Goal: Information Seeking & Learning: Learn about a topic

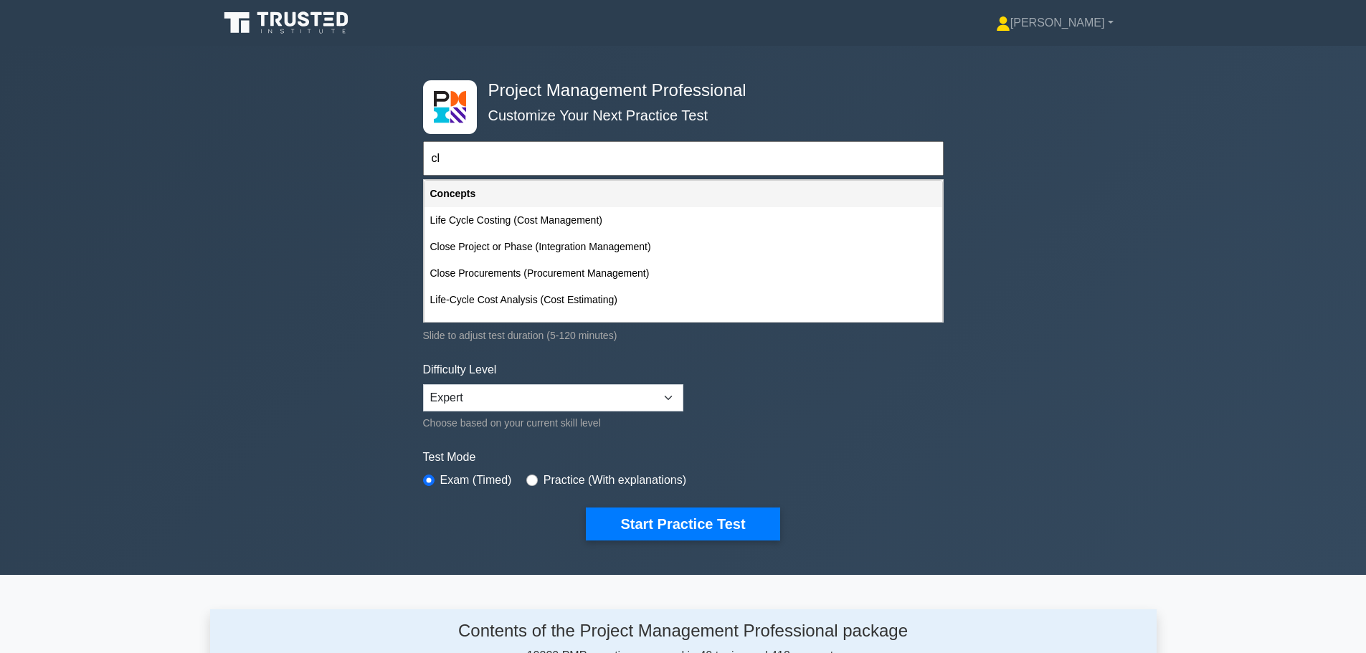
type input "c"
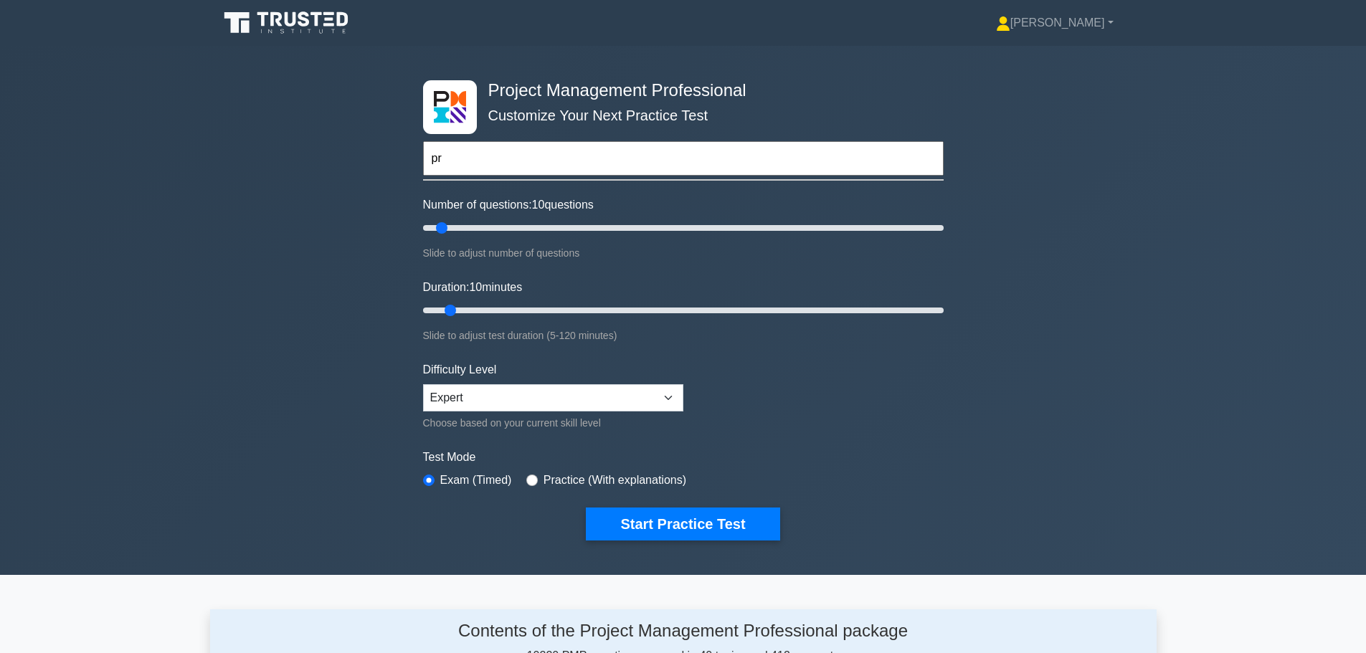
type input "p"
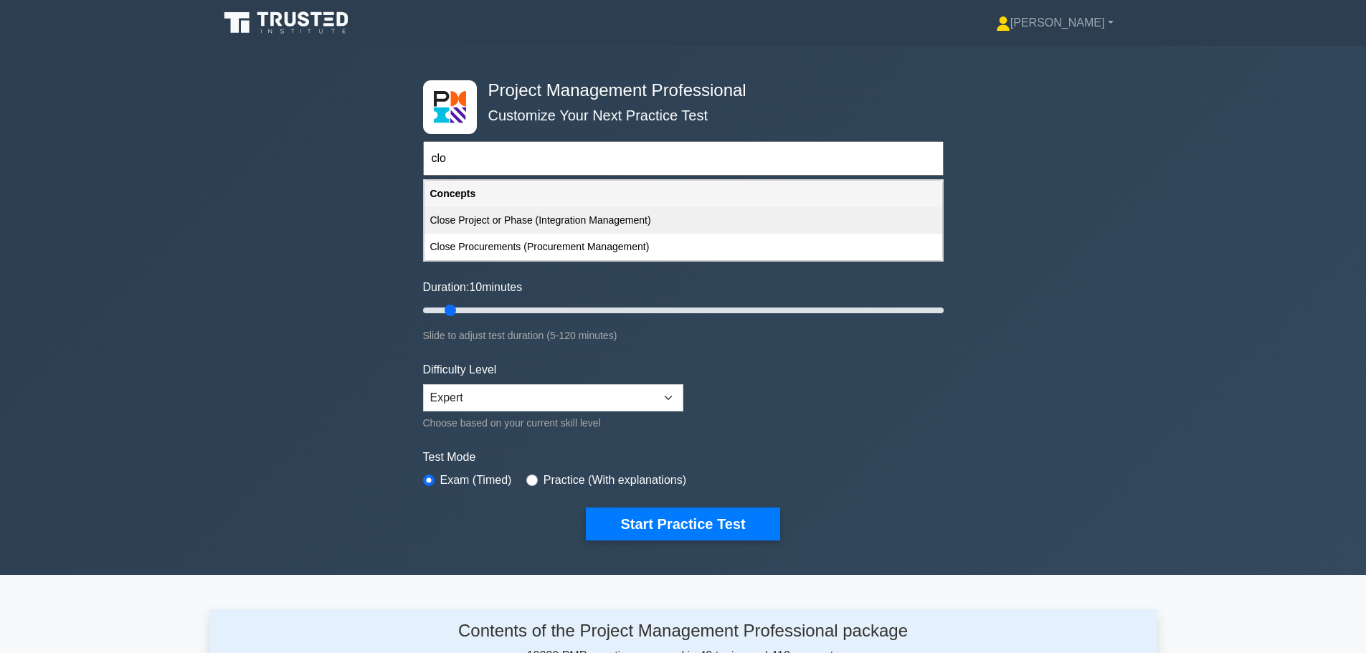
click at [451, 217] on div "Close Project or Phase (Integration Management)" at bounding box center [683, 220] width 518 height 27
type input "Close Project or Phase (Integration Management)"
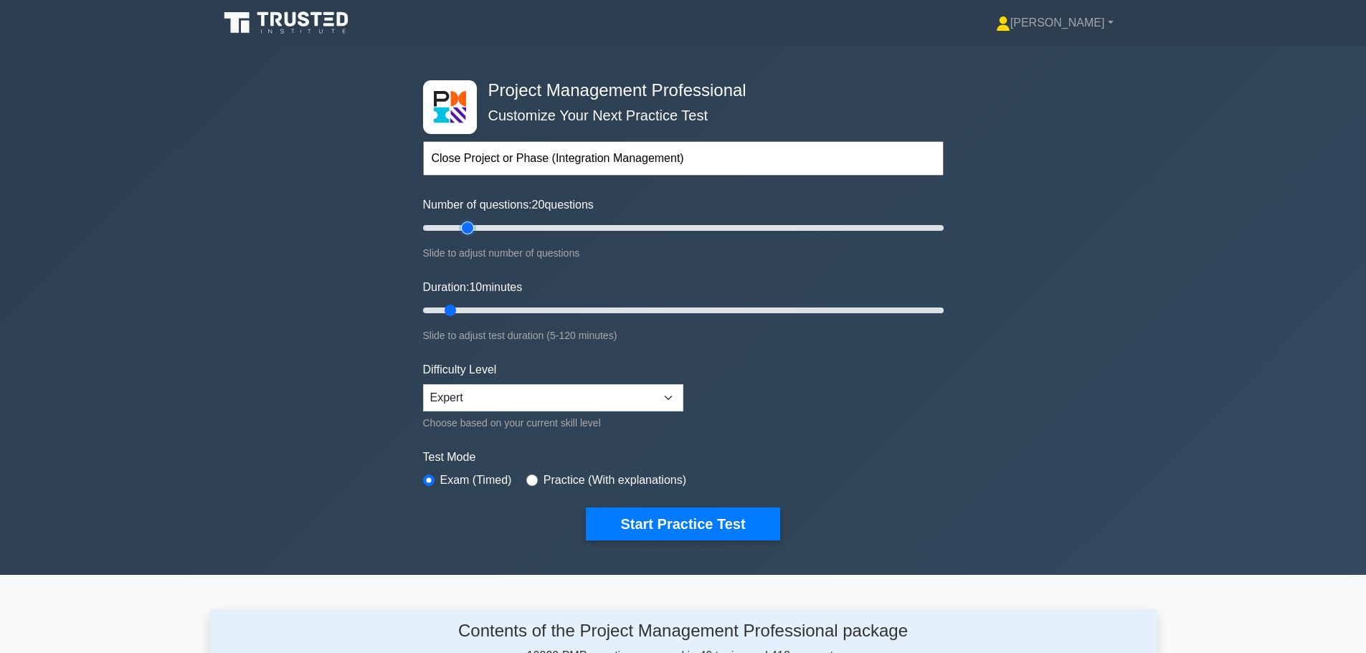
drag, startPoint x: 445, startPoint y: 231, endPoint x: 471, endPoint y: 230, distance: 25.8
type input "20"
click at [471, 230] on input "Number of questions: 20 questions" at bounding box center [683, 227] width 521 height 17
drag, startPoint x: 450, startPoint y: 310, endPoint x: 487, endPoint y: 310, distance: 36.6
type input "20"
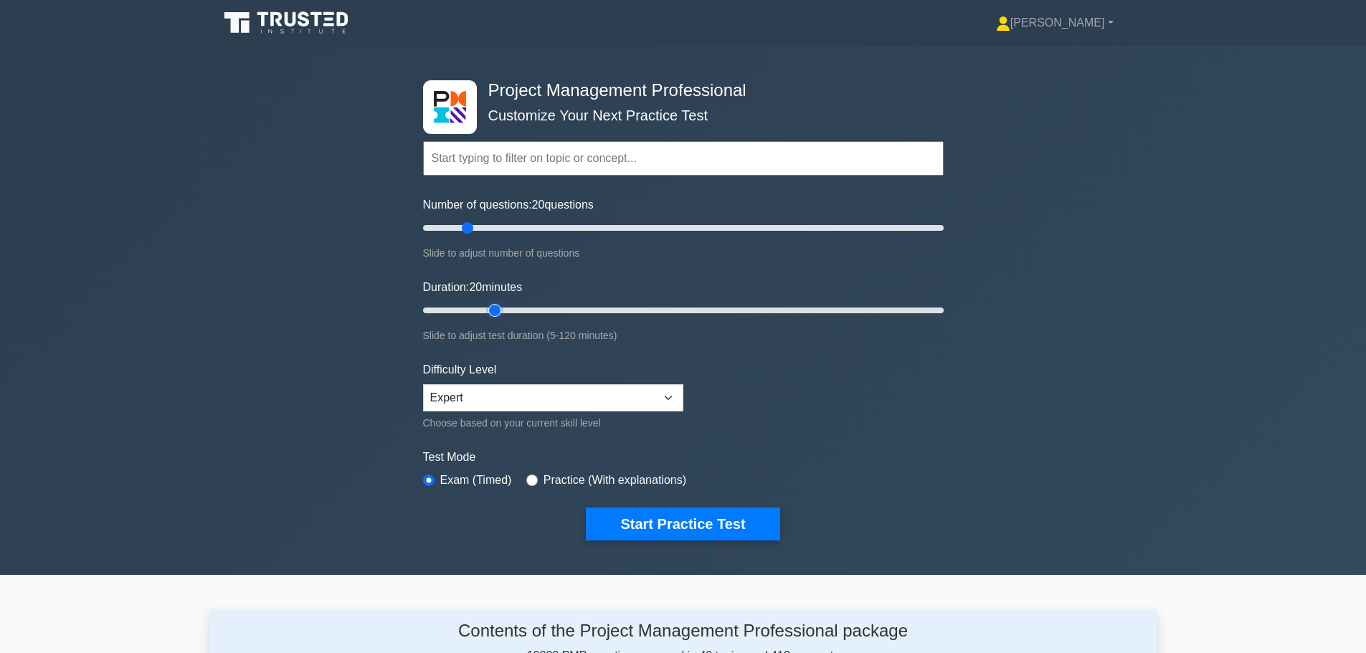
click at [487, 310] on input "Duration: 20 minutes" at bounding box center [683, 310] width 521 height 17
click at [628, 525] on button "Start Practice Test" at bounding box center [683, 524] width 194 height 33
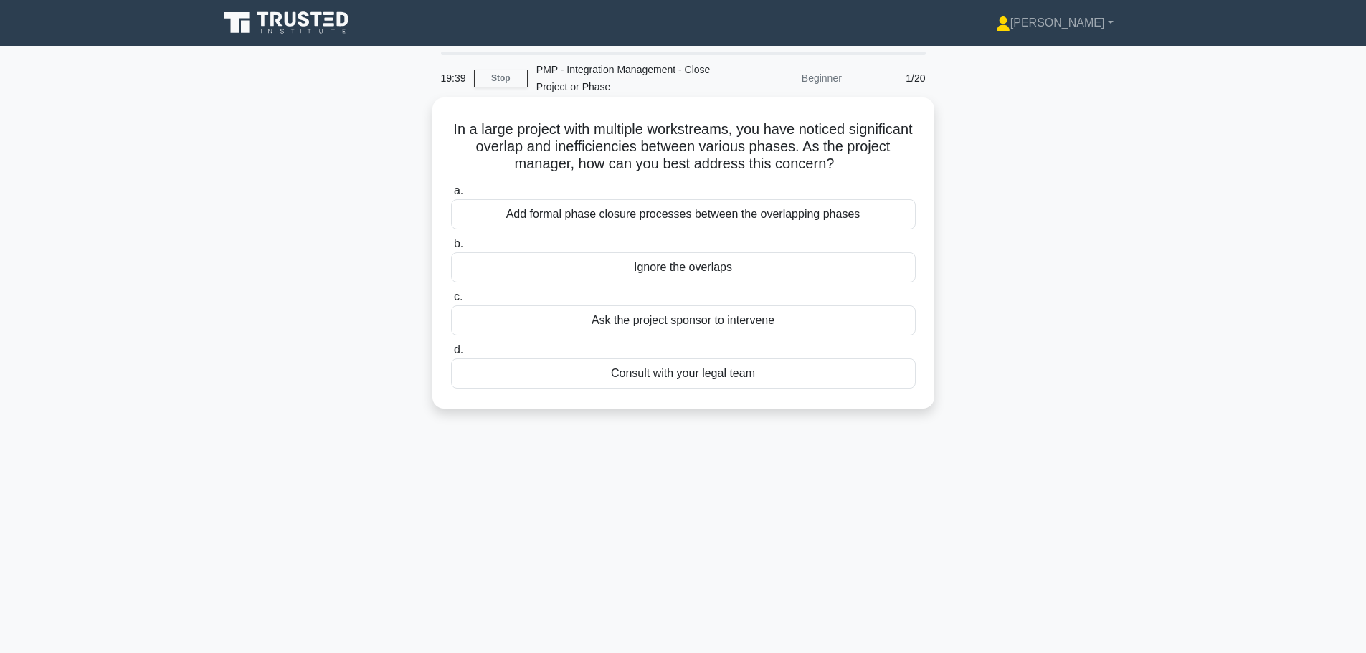
click at [642, 217] on div "Add formal phase closure processes between the overlapping phases" at bounding box center [683, 214] width 465 height 30
click at [451, 196] on input "a. Add formal phase closure processes between the overlapping phases" at bounding box center [451, 190] width 0 height 9
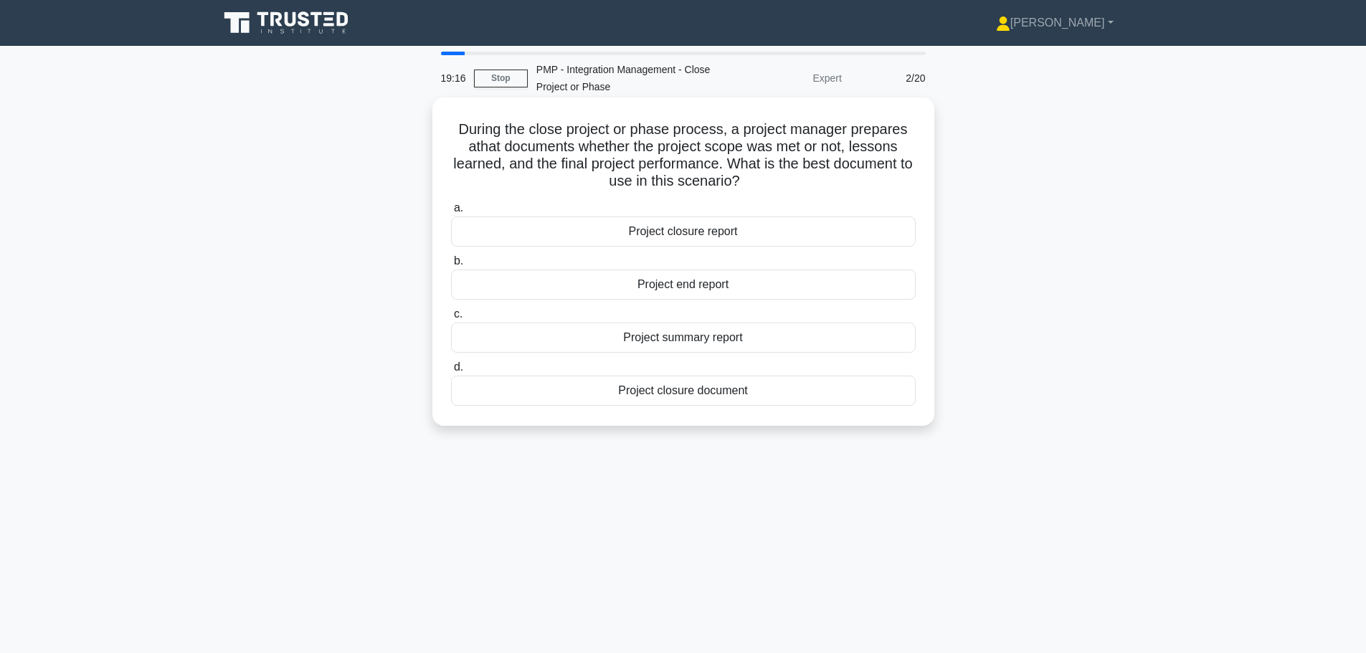
click at [624, 237] on div "Project closure report" at bounding box center [683, 232] width 465 height 30
click at [451, 213] on input "a. Project closure report" at bounding box center [451, 208] width 0 height 9
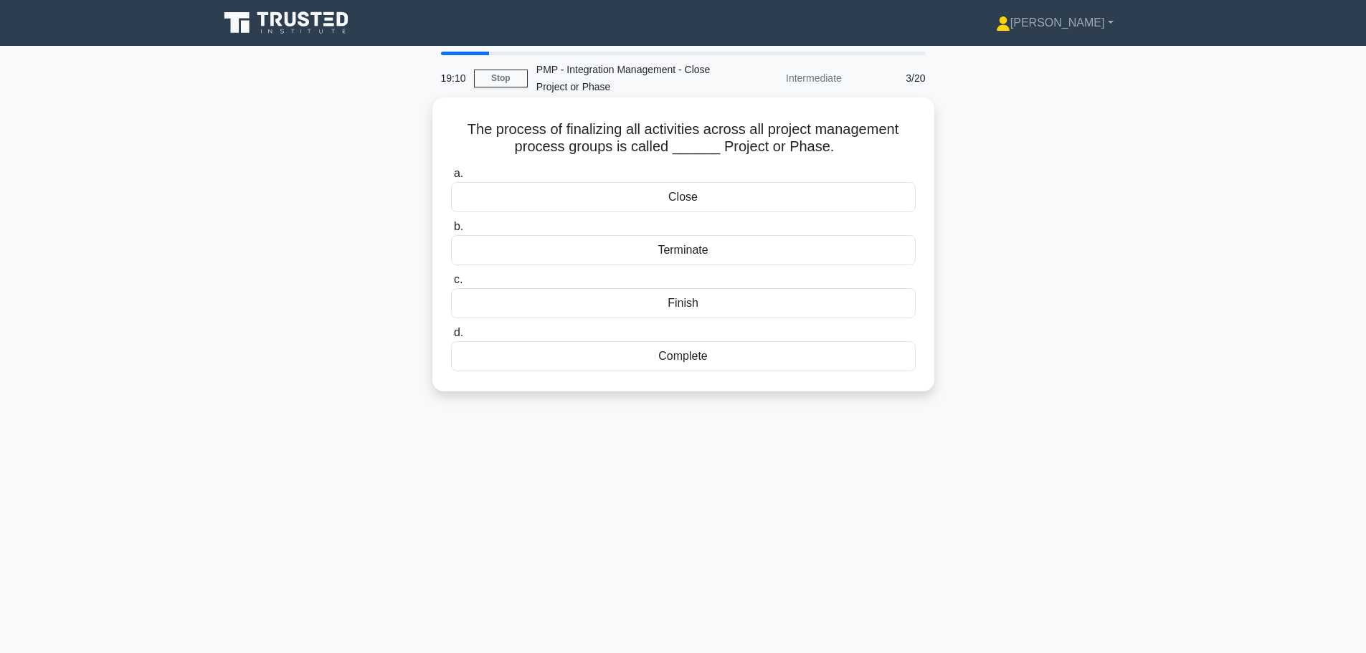
click at [630, 202] on div "Close" at bounding box center [683, 197] width 465 height 30
click at [451, 179] on input "a. Close" at bounding box center [451, 173] width 0 height 9
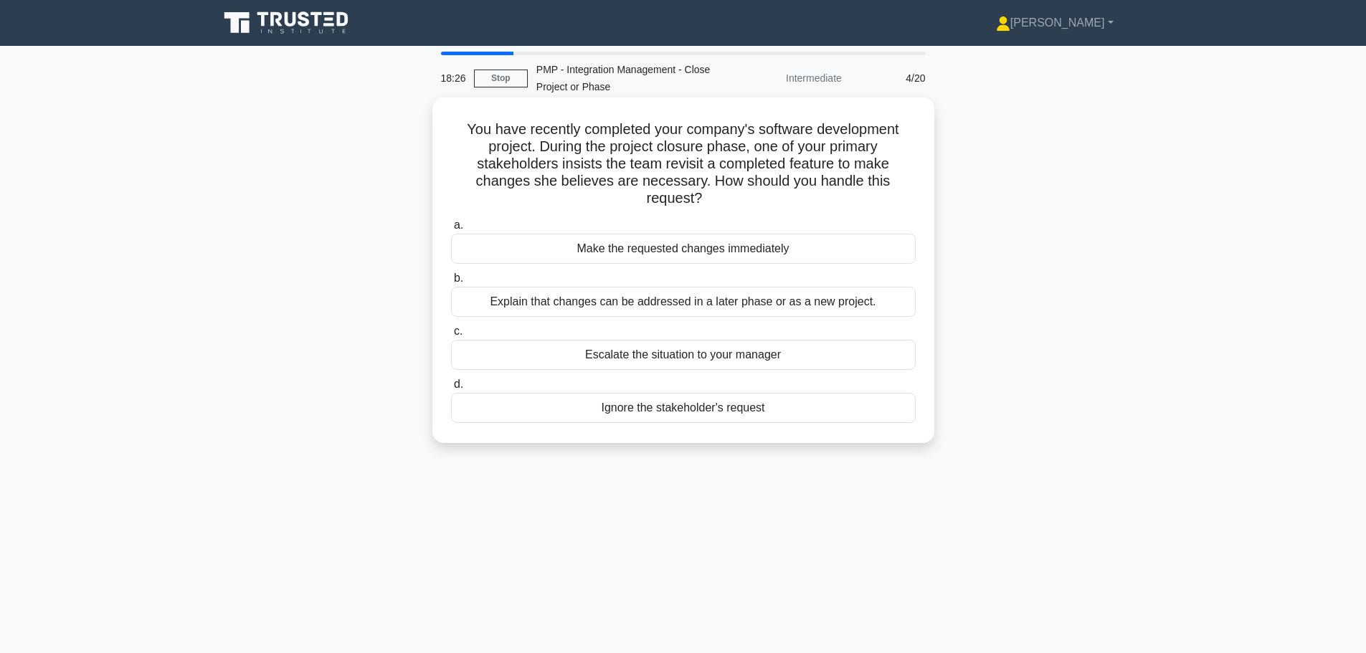
click at [695, 301] on div "Explain that changes can be addressed in a later phase or as a new project." at bounding box center [683, 302] width 465 height 30
click at [673, 303] on div "Explain that changes can be addressed in a later phase or as a new project." at bounding box center [683, 302] width 465 height 30
click at [451, 283] on input "b. Explain that changes can be addressed in a later phase or as a new project." at bounding box center [451, 278] width 0 height 9
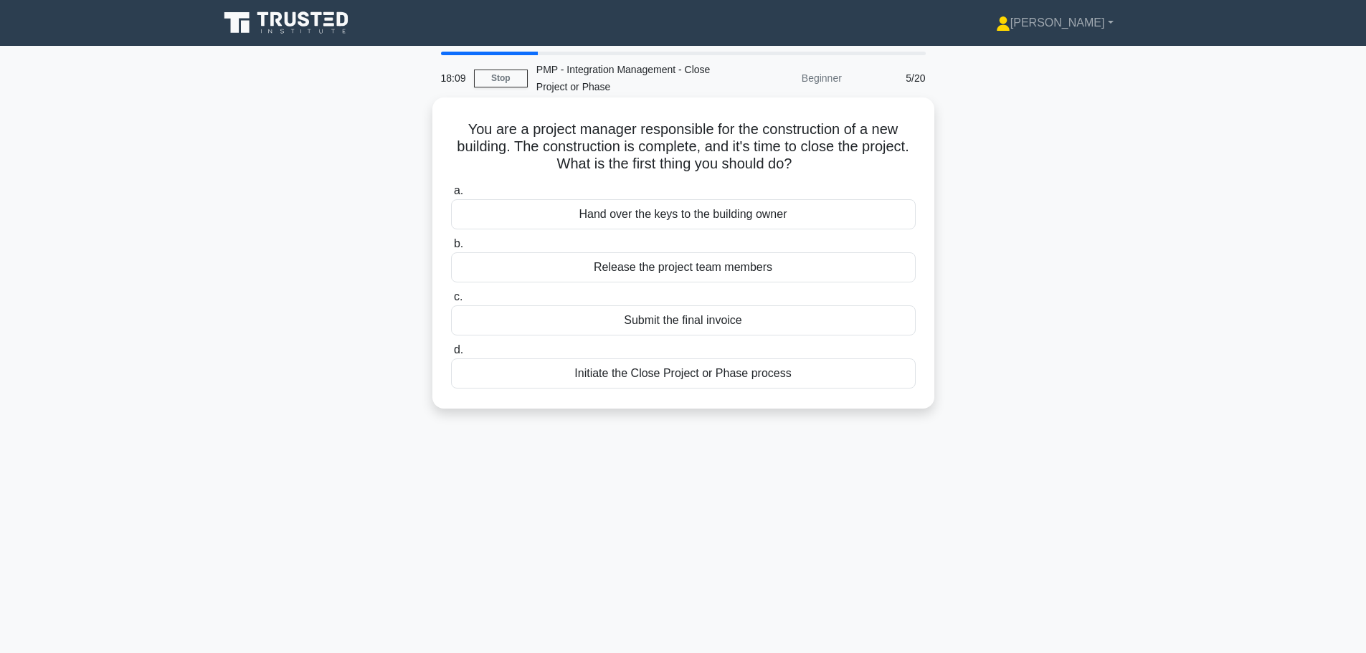
click at [678, 378] on div "Initiate the Close Project or Phase process" at bounding box center [683, 373] width 465 height 30
click at [451, 355] on input "d. Initiate the Close Project or Phase process" at bounding box center [451, 350] width 0 height 9
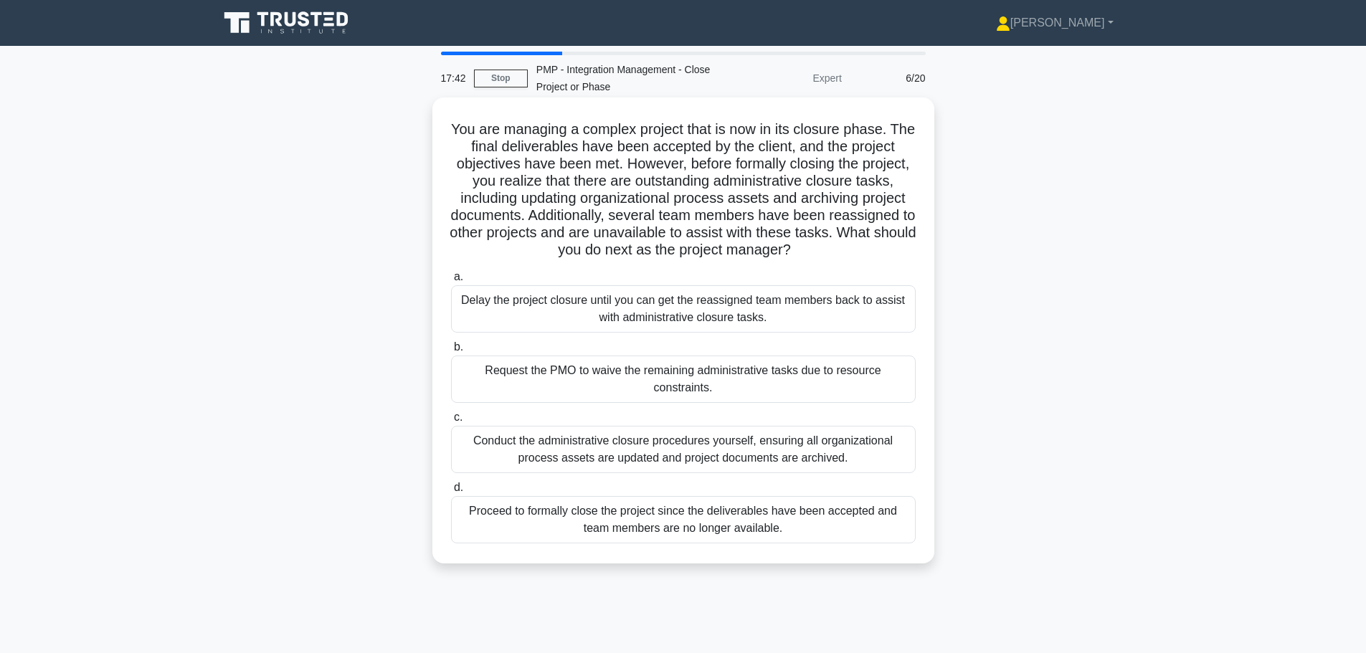
click at [662, 453] on div "Conduct the administrative closure procedures yourself, ensuring all organizati…" at bounding box center [683, 449] width 465 height 47
click at [451, 422] on input "c. Conduct the administrative closure procedures yourself, ensuring all organiz…" at bounding box center [451, 417] width 0 height 9
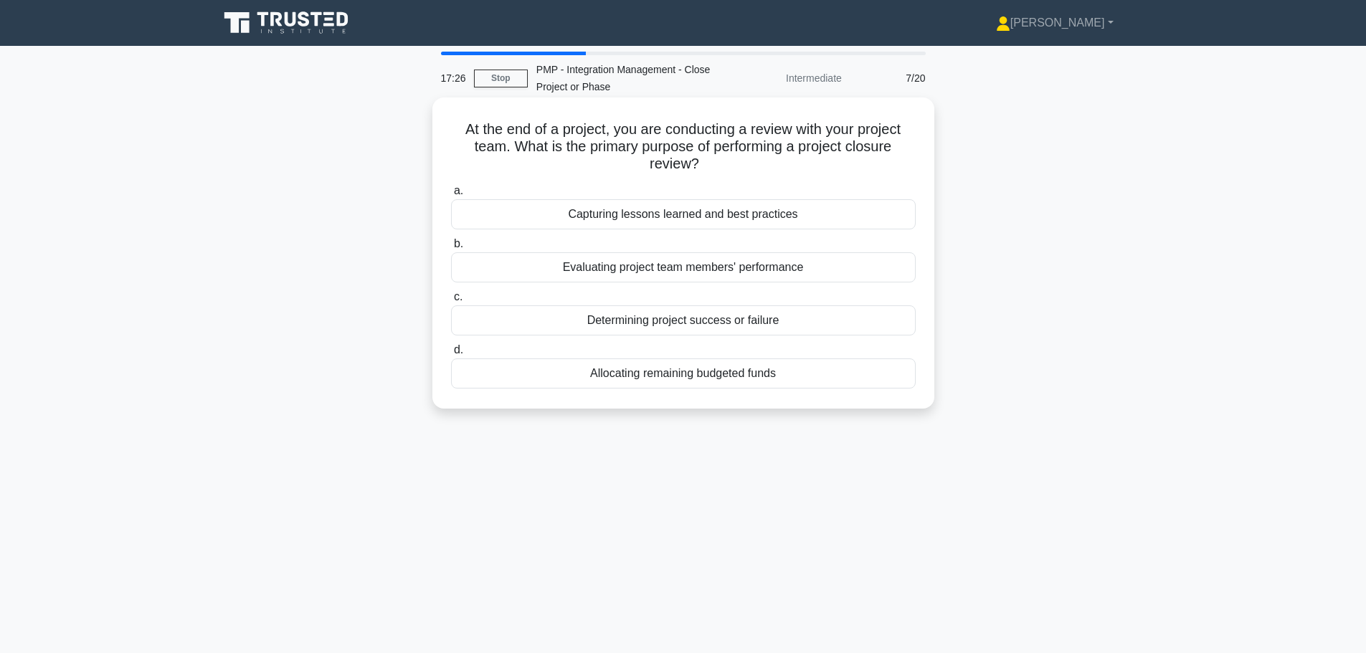
click at [618, 217] on div "Capturing lessons learned and best practices" at bounding box center [683, 214] width 465 height 30
click at [451, 196] on input "a. Capturing lessons learned and best practices" at bounding box center [451, 190] width 0 height 9
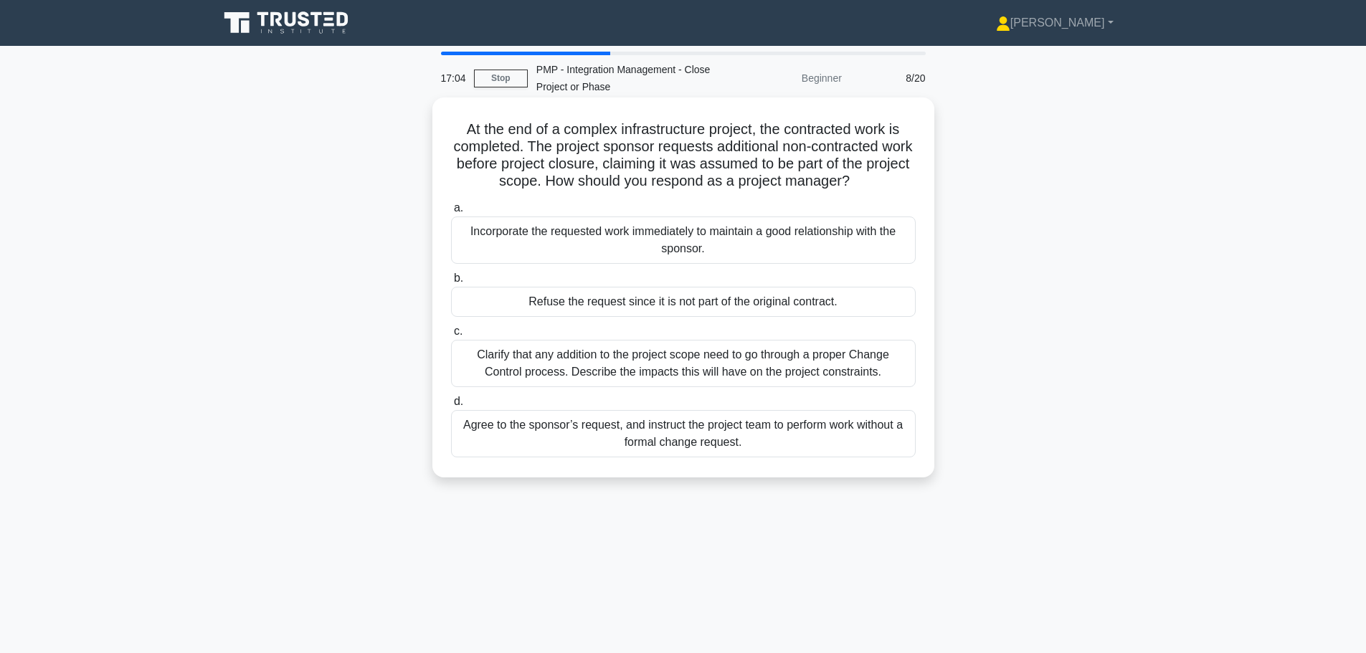
click at [619, 358] on div "Clarify that any addition to the project scope need to go through a proper Chan…" at bounding box center [683, 363] width 465 height 47
click at [451, 336] on input "c. Clarify that any addition to the project scope need to go through a proper C…" at bounding box center [451, 331] width 0 height 9
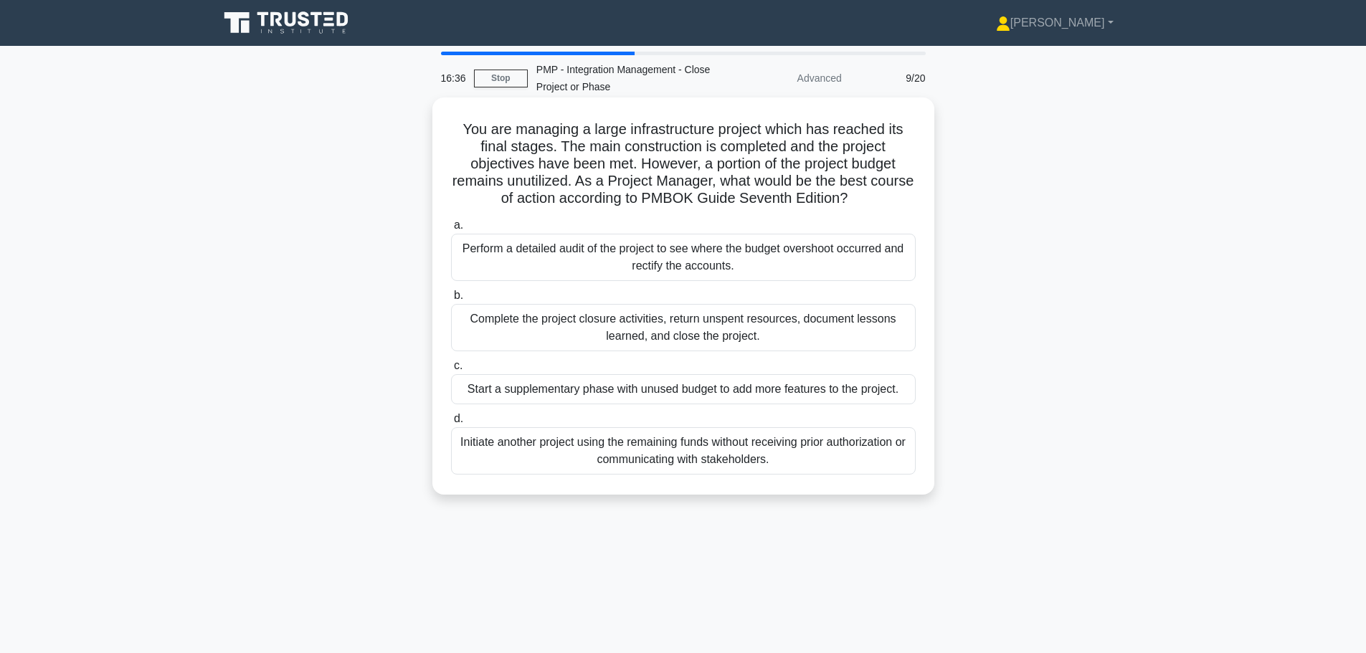
click at [622, 341] on div "Complete the project closure activities, return unspent resources, document les…" at bounding box center [683, 327] width 465 height 47
click at [451, 300] on input "b. Complete the project closure activities, return unspent resources, document …" at bounding box center [451, 295] width 0 height 9
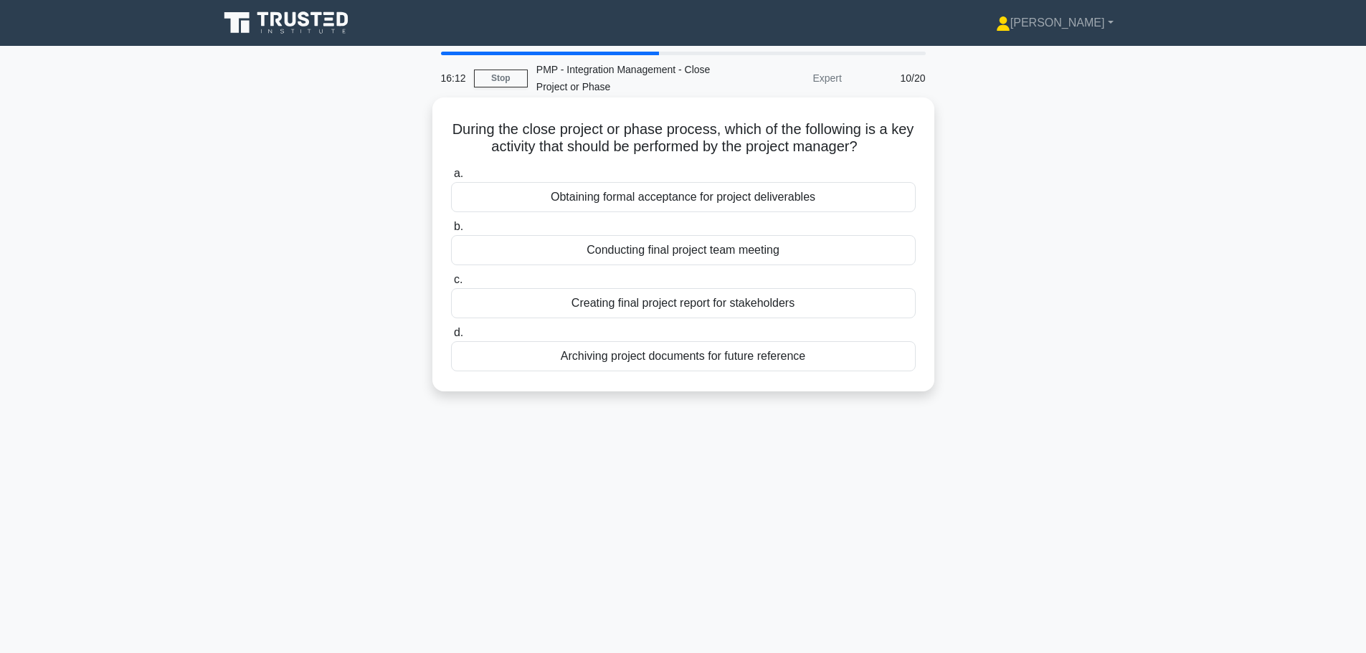
click at [586, 194] on div "Obtaining formal acceptance for project deliverables" at bounding box center [683, 197] width 465 height 30
click at [451, 179] on input "a. Obtaining formal acceptance for project deliverables" at bounding box center [451, 173] width 0 height 9
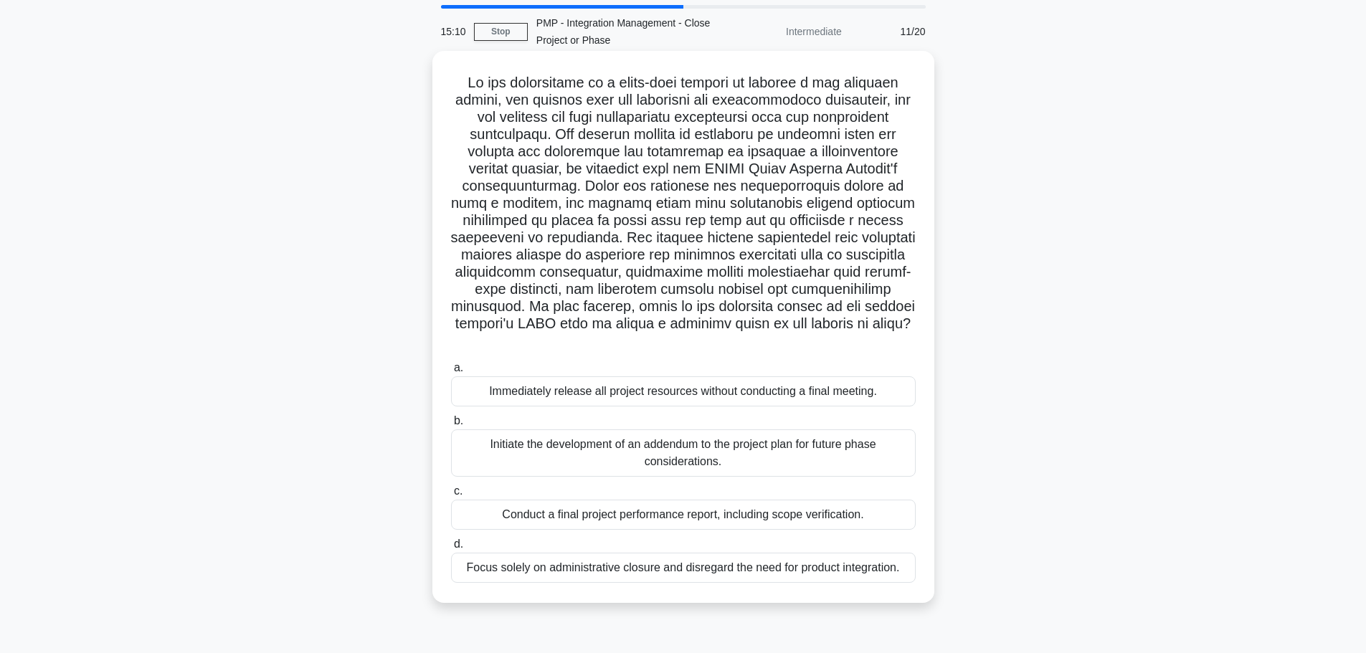
scroll to position [72, 0]
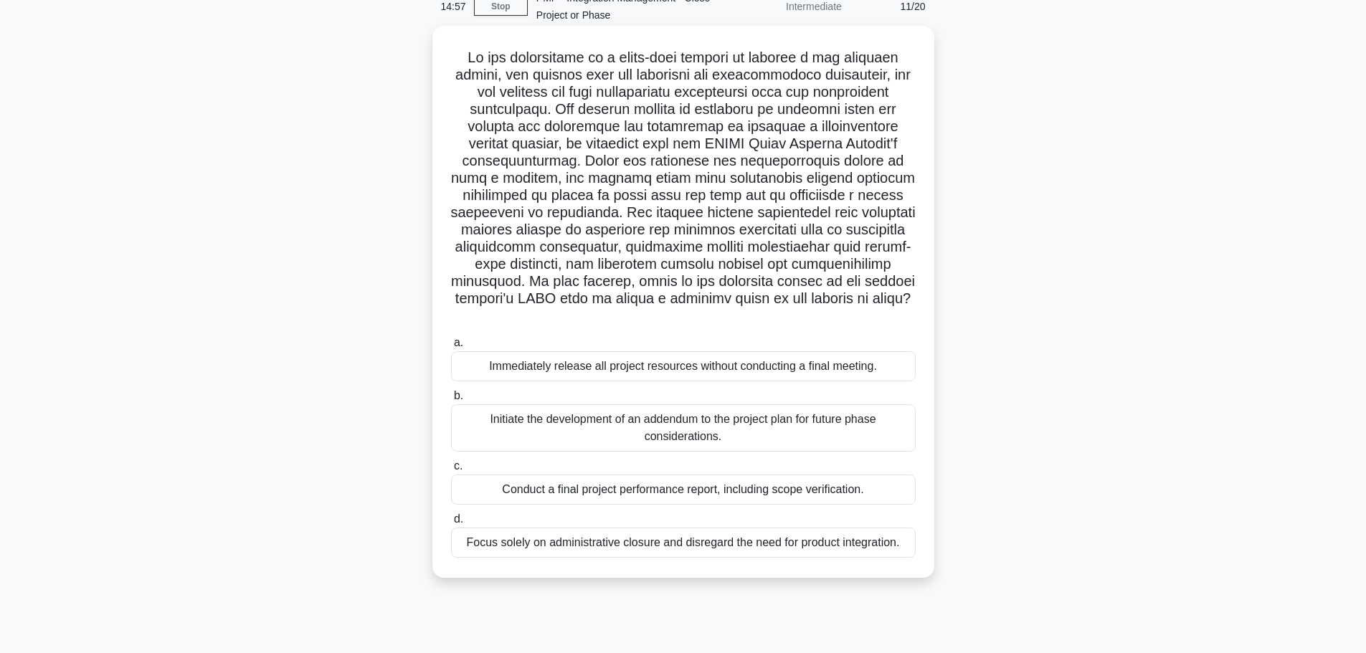
click at [695, 488] on div "Conduct a final project performance report, including scope verification." at bounding box center [683, 490] width 465 height 30
click at [451, 471] on input "c. Conduct a final project performance report, including scope verification." at bounding box center [451, 466] width 0 height 9
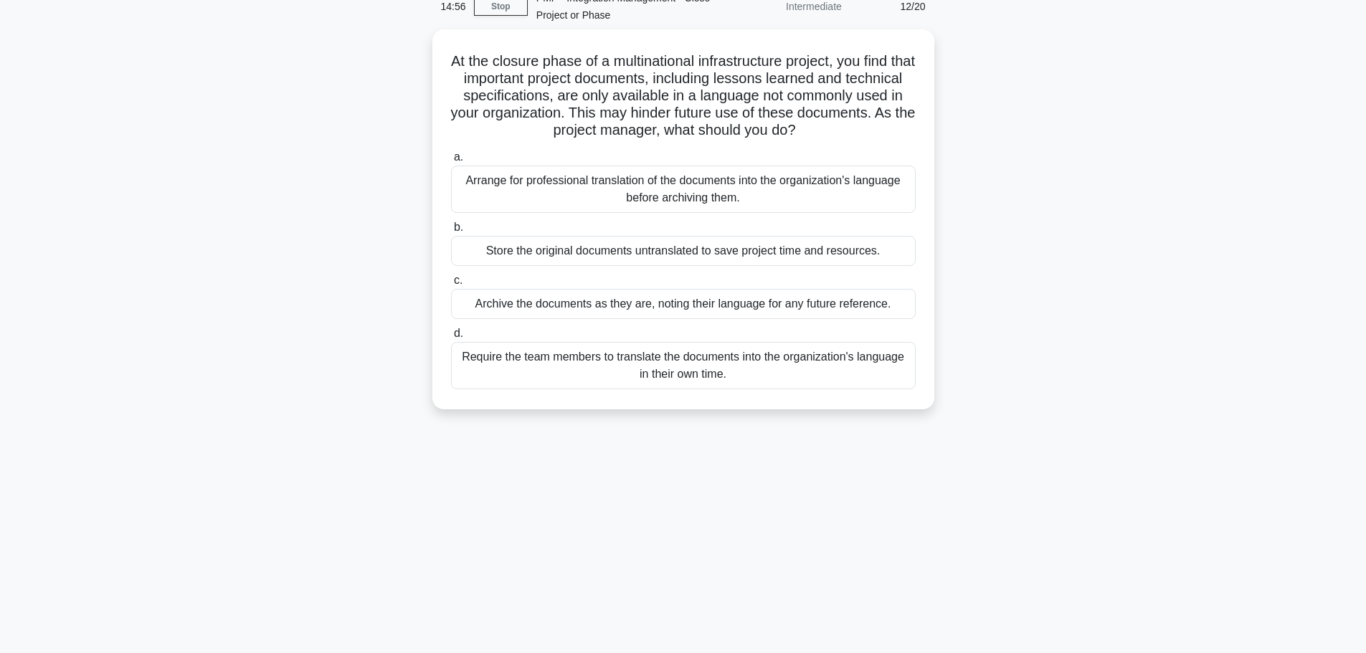
scroll to position [0, 0]
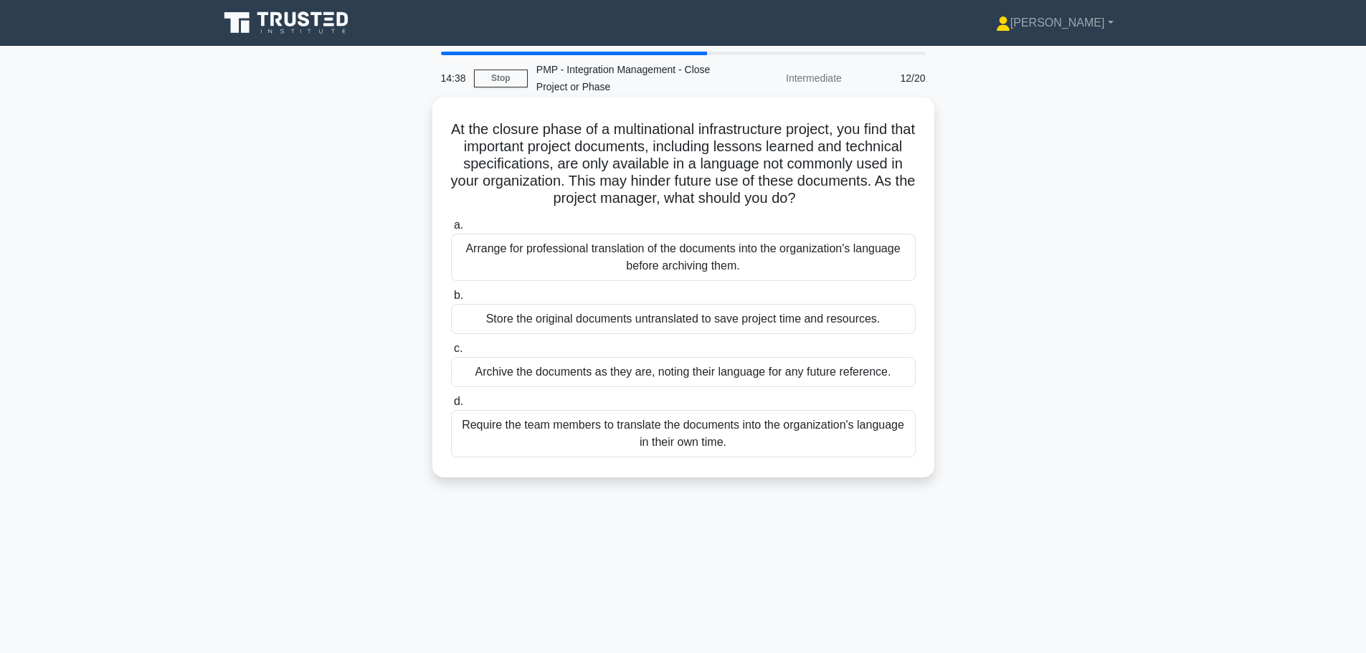
click at [584, 256] on div "Arrange for professional translation of the documents into the organization's l…" at bounding box center [683, 257] width 465 height 47
click at [451, 230] on input "a. Arrange for professional translation of the documents into the organization'…" at bounding box center [451, 225] width 0 height 9
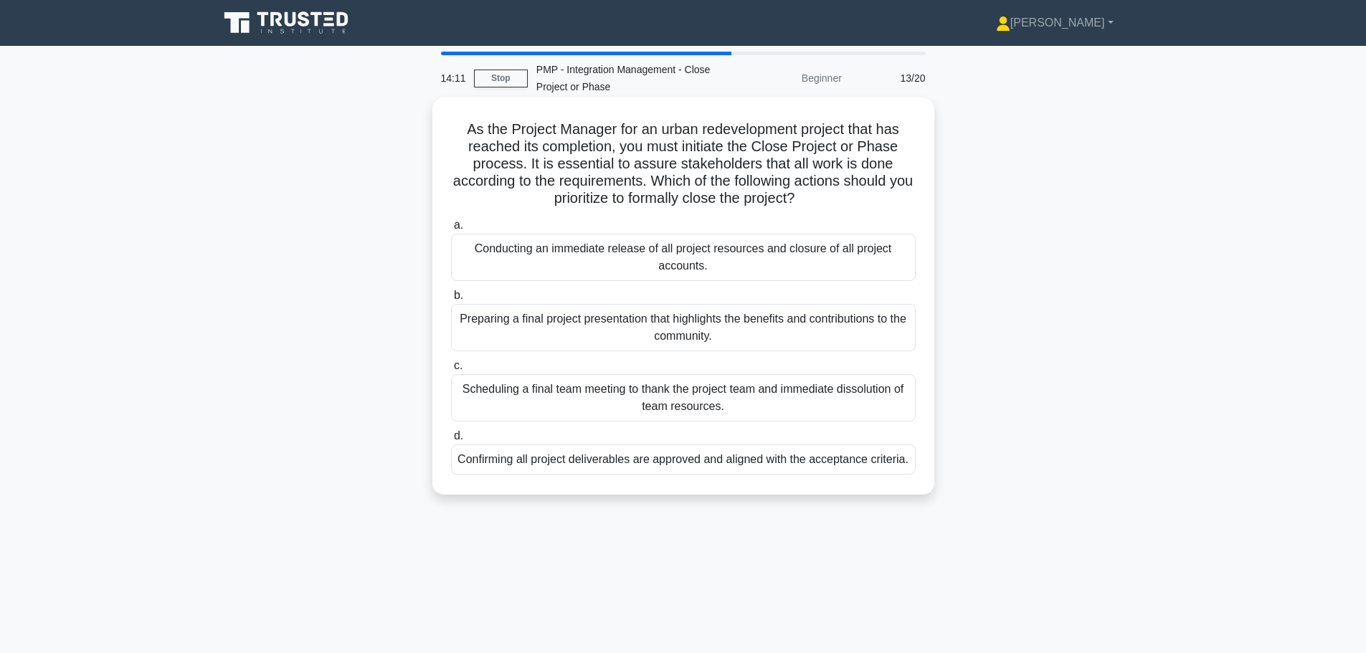
click at [604, 465] on div "Confirming all project deliverables are approved and aligned with the acceptanc…" at bounding box center [683, 460] width 465 height 30
click at [451, 441] on input "d. Confirming all project deliverables are approved and aligned with the accept…" at bounding box center [451, 436] width 0 height 9
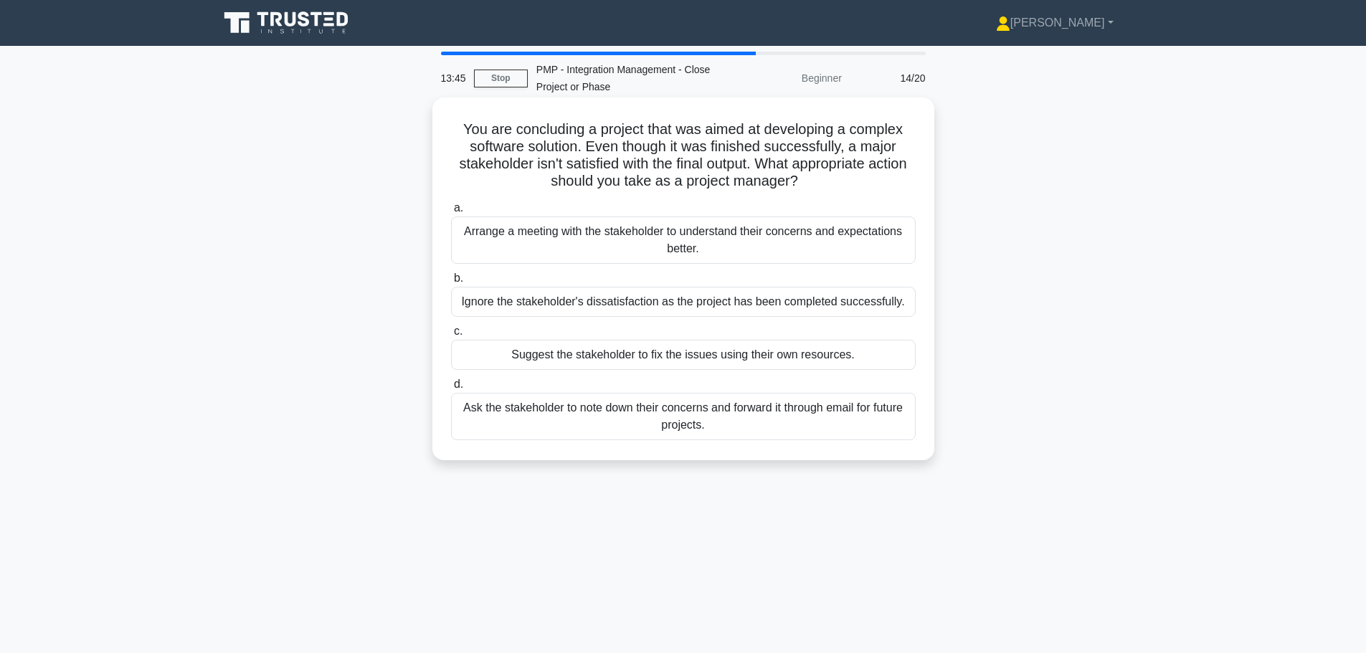
click at [584, 239] on div "Arrange a meeting with the stakeholder to understand their concerns and expecta…" at bounding box center [683, 240] width 465 height 47
click at [451, 213] on input "a. Arrange a meeting with the stakeholder to understand their concerns and expe…" at bounding box center [451, 208] width 0 height 9
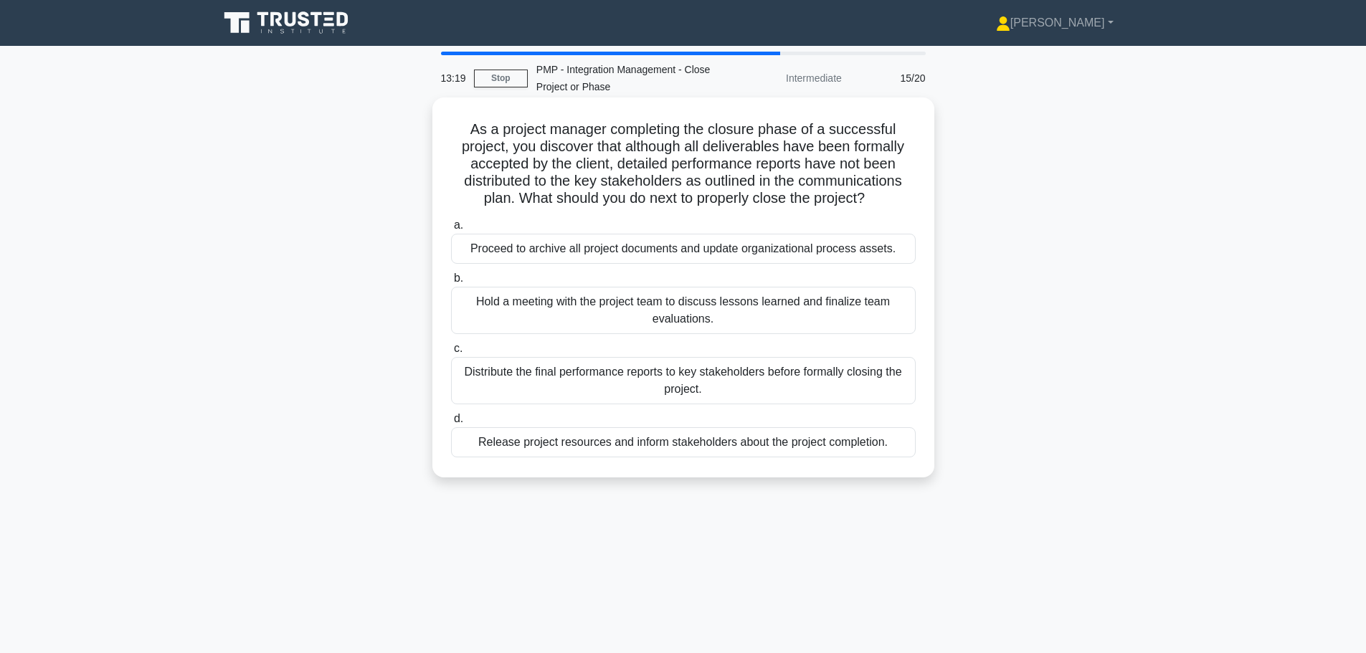
click at [575, 383] on div "Distribute the final performance reports to key stakeholders before formally cl…" at bounding box center [683, 380] width 465 height 47
click at [451, 353] on input "c. Distribute the final performance reports to key stakeholders before formally…" at bounding box center [451, 348] width 0 height 9
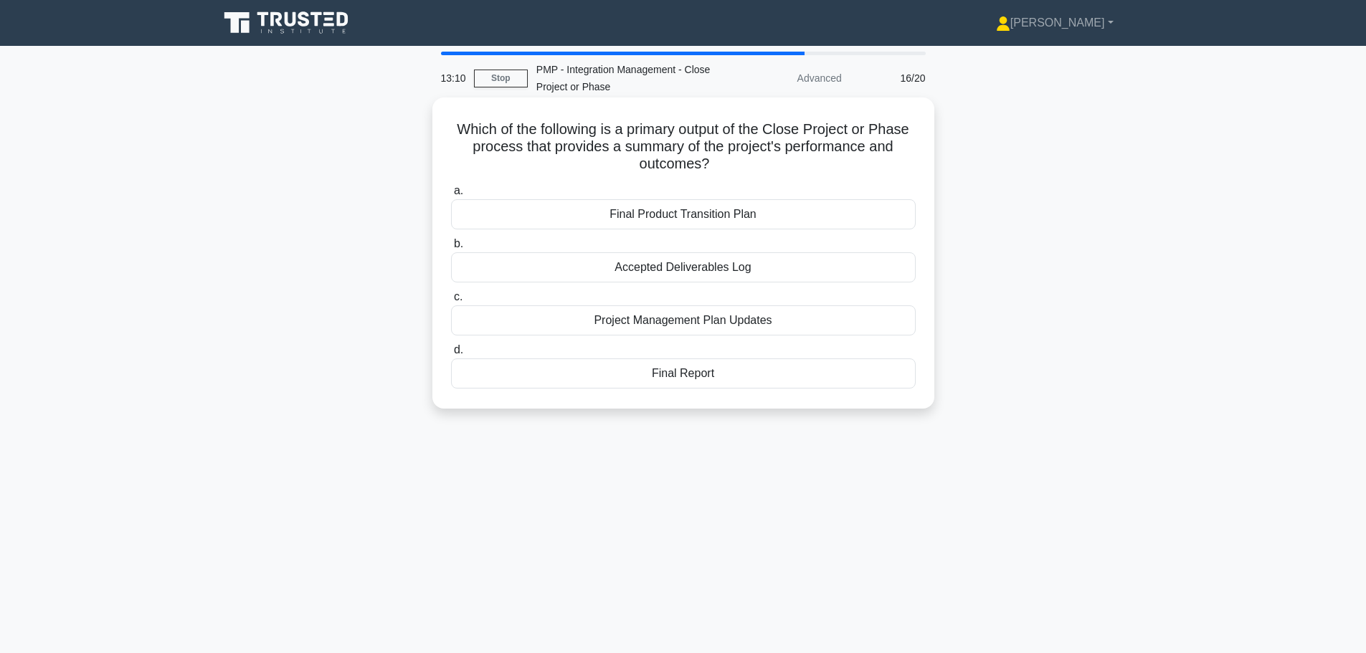
click at [576, 382] on div "Final Report" at bounding box center [683, 373] width 465 height 30
click at [451, 355] on input "d. Final Report" at bounding box center [451, 350] width 0 height 9
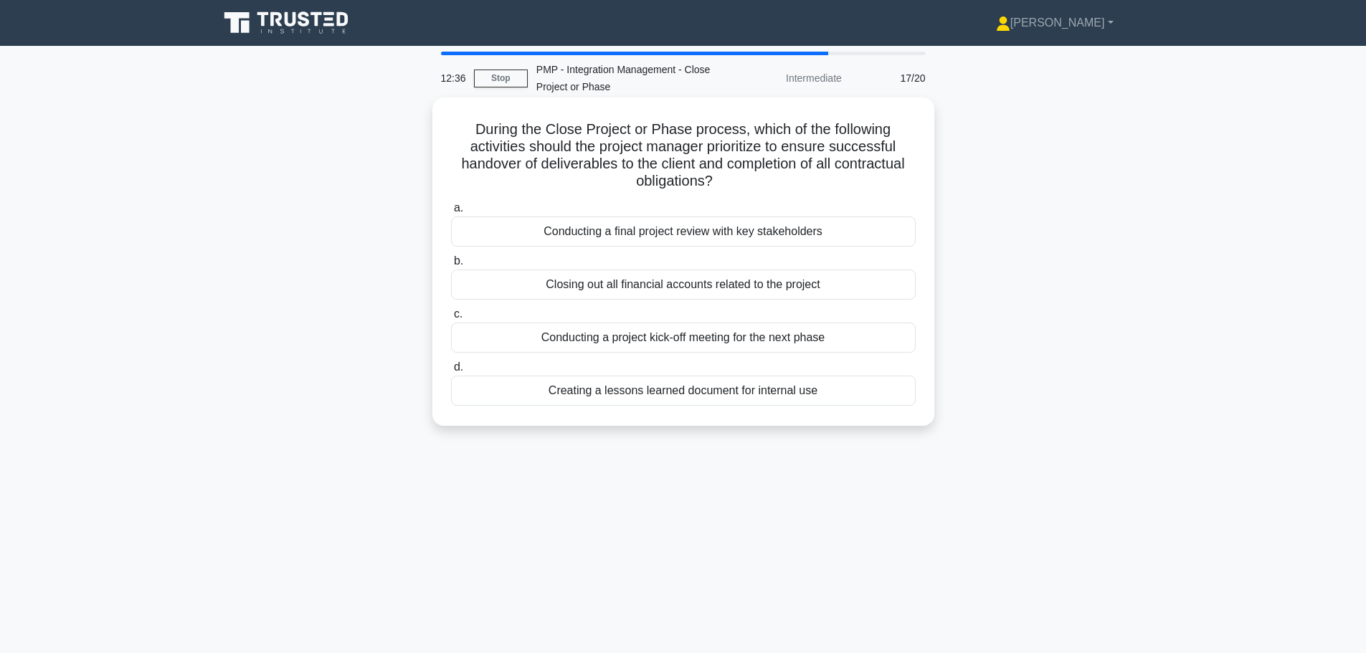
click at [551, 241] on div "Conducting a final project review with key stakeholders" at bounding box center [683, 232] width 465 height 30
click at [451, 213] on input "a. Conducting a final project review with key stakeholders" at bounding box center [451, 208] width 0 height 9
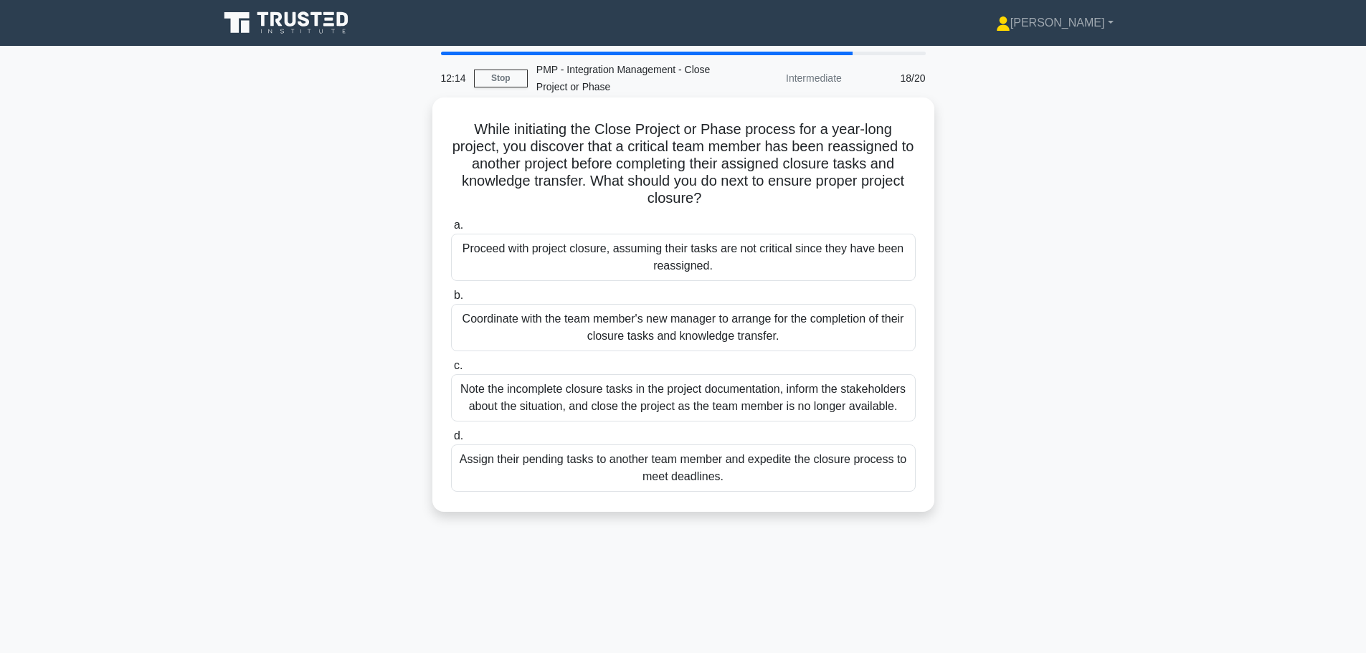
click at [589, 320] on div "Coordinate with the team member's new manager to arrange for the completion of …" at bounding box center [683, 327] width 465 height 47
click at [521, 318] on div "Coordinate with the team member's new manager to arrange for the completion of …" at bounding box center [683, 327] width 465 height 47
click at [451, 300] on input "b. Coordinate with the team member's new manager to arrange for the completion …" at bounding box center [451, 295] width 0 height 9
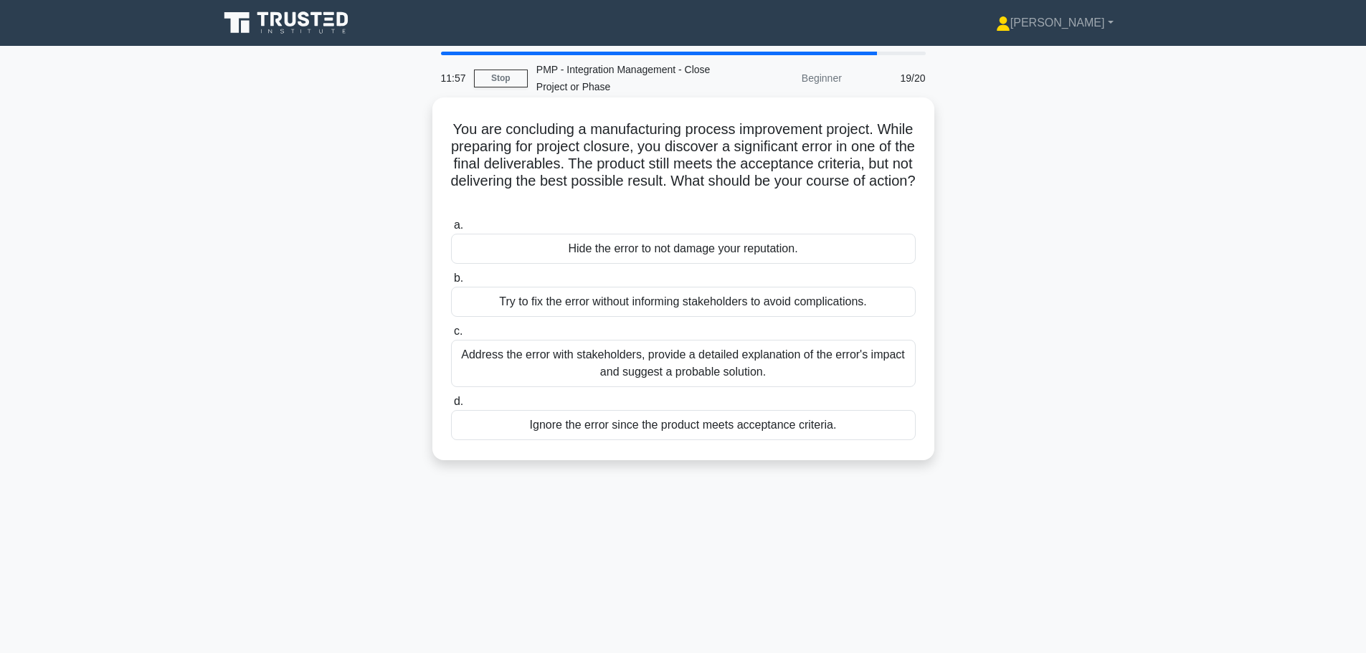
click at [629, 374] on div "Address the error with stakeholders, provide a detailed explanation of the erro…" at bounding box center [683, 363] width 465 height 47
click at [451, 336] on input "c. Address the error with stakeholders, provide a detailed explanation of the e…" at bounding box center [451, 331] width 0 height 9
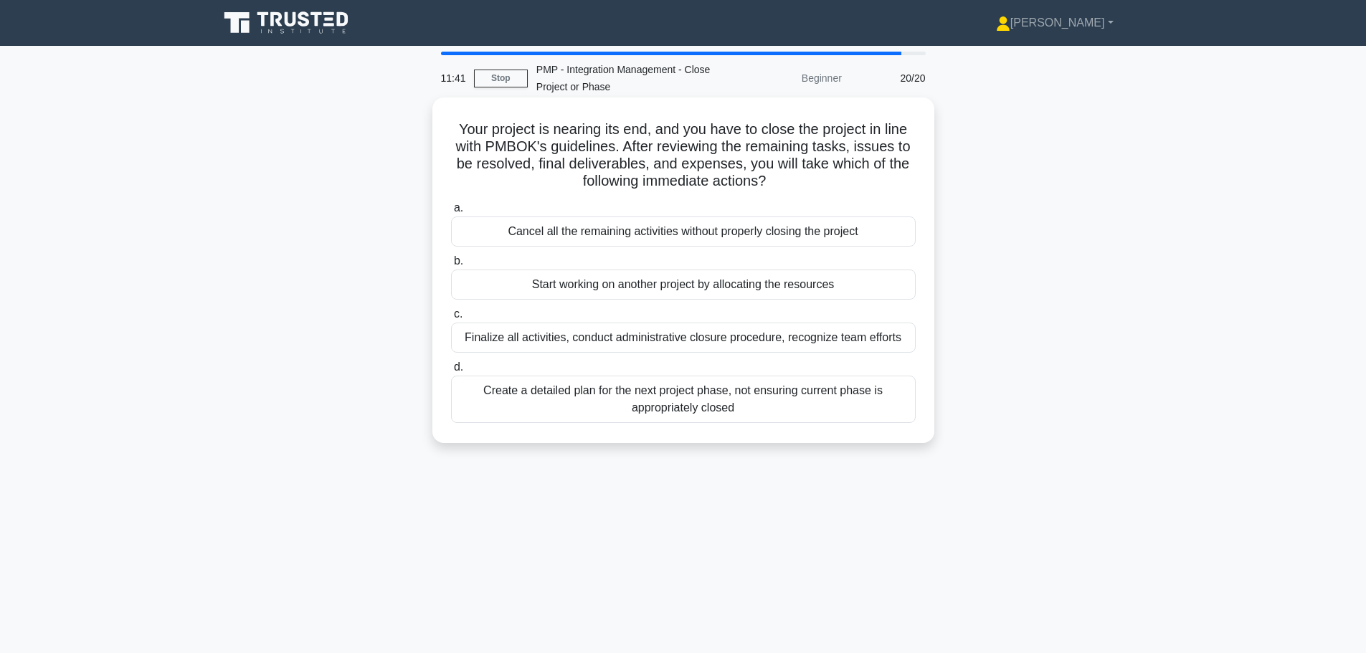
click at [552, 340] on div "Finalize all activities, conduct administrative closure procedure, recognize te…" at bounding box center [683, 338] width 465 height 30
click at [451, 319] on input "c. Finalize all activities, conduct administrative closure procedure, recognize…" at bounding box center [451, 314] width 0 height 9
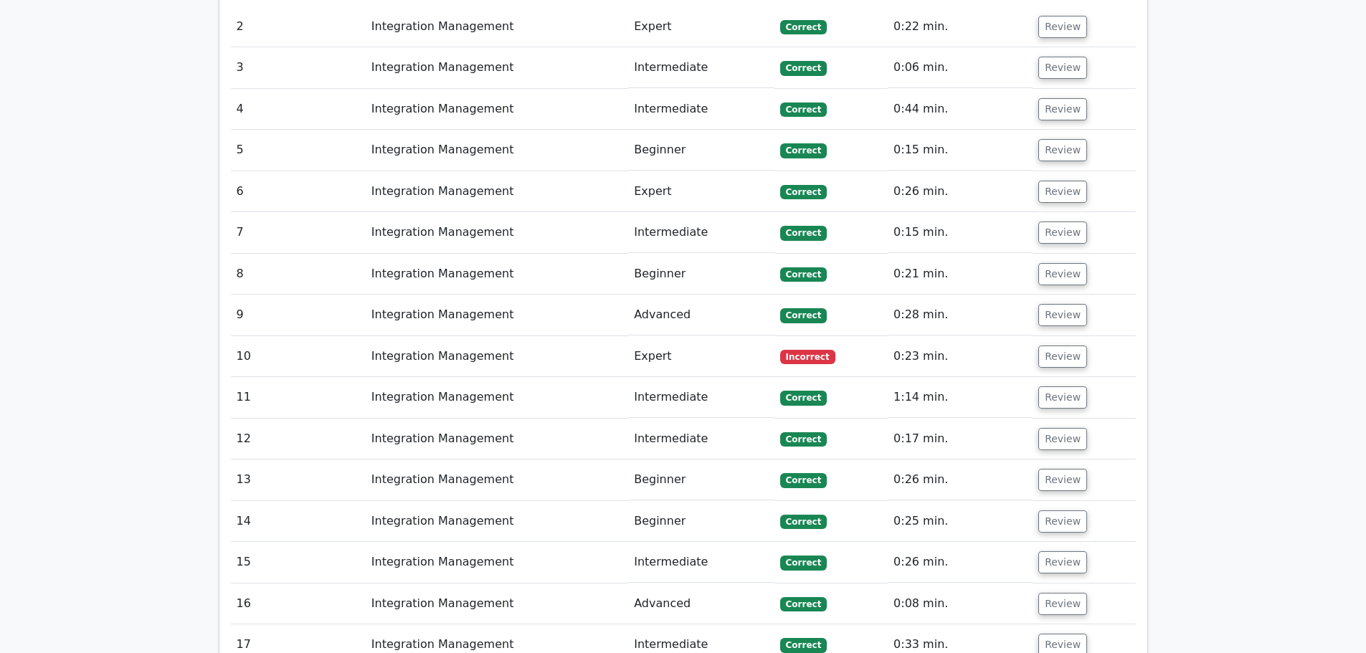
scroll to position [1434, 0]
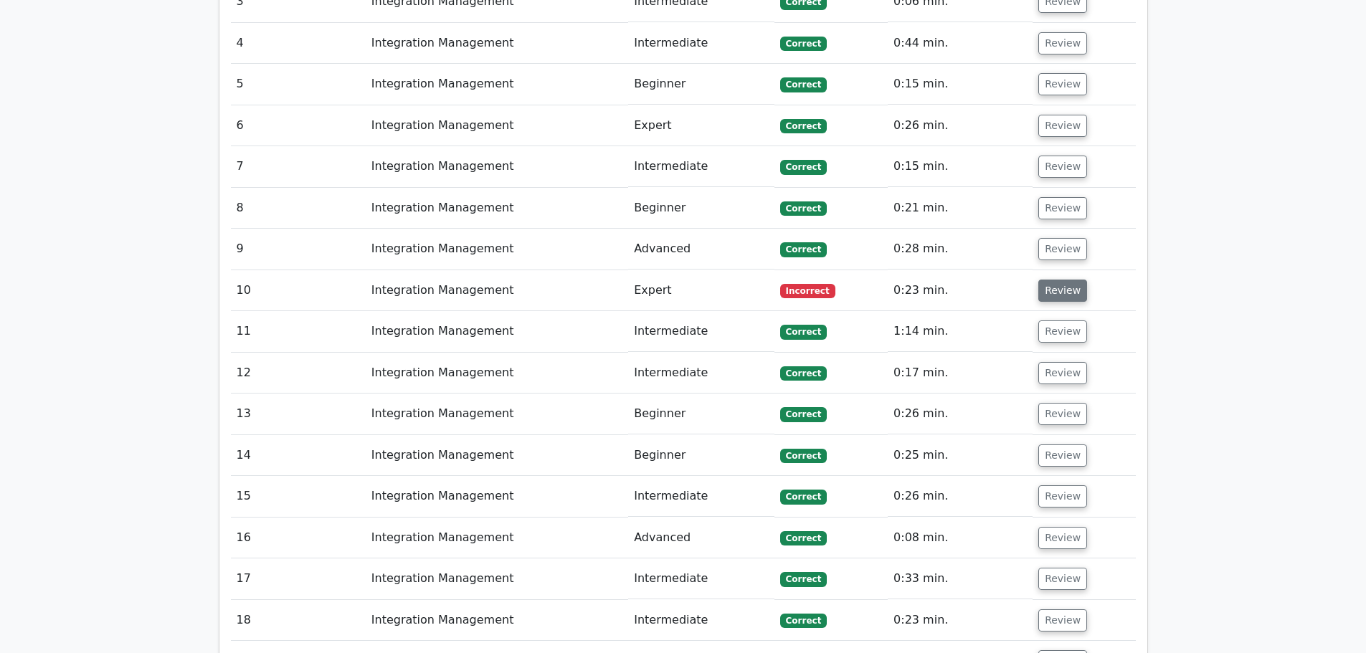
click at [1041, 280] on button "Review" at bounding box center [1062, 291] width 49 height 22
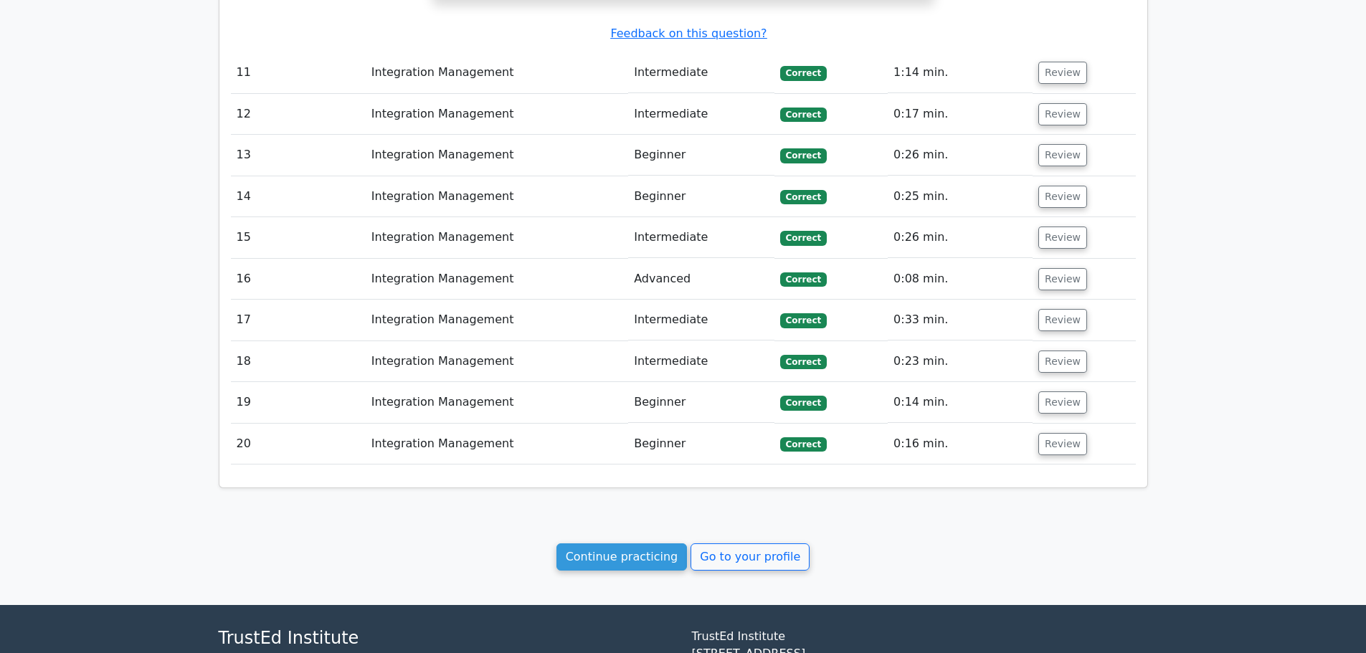
scroll to position [2294, 0]
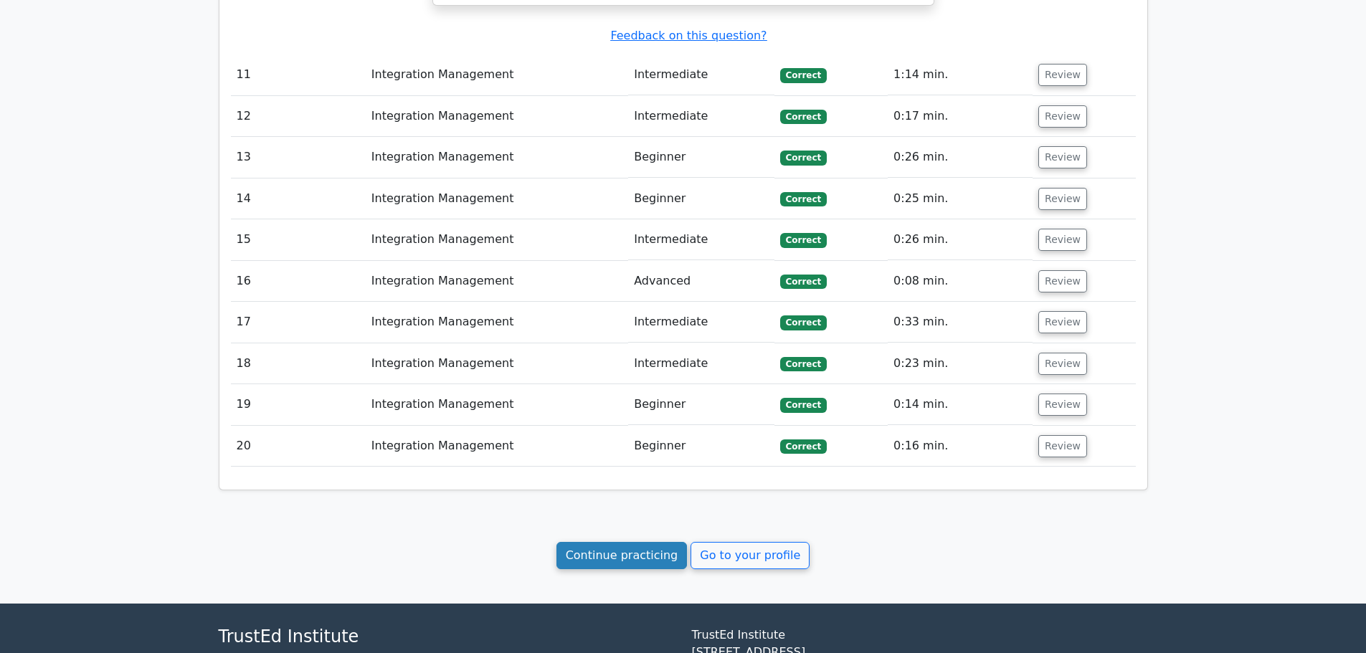
click at [642, 542] on link "Continue practicing" at bounding box center [621, 555] width 131 height 27
